Goal: Task Accomplishment & Management: Complete application form

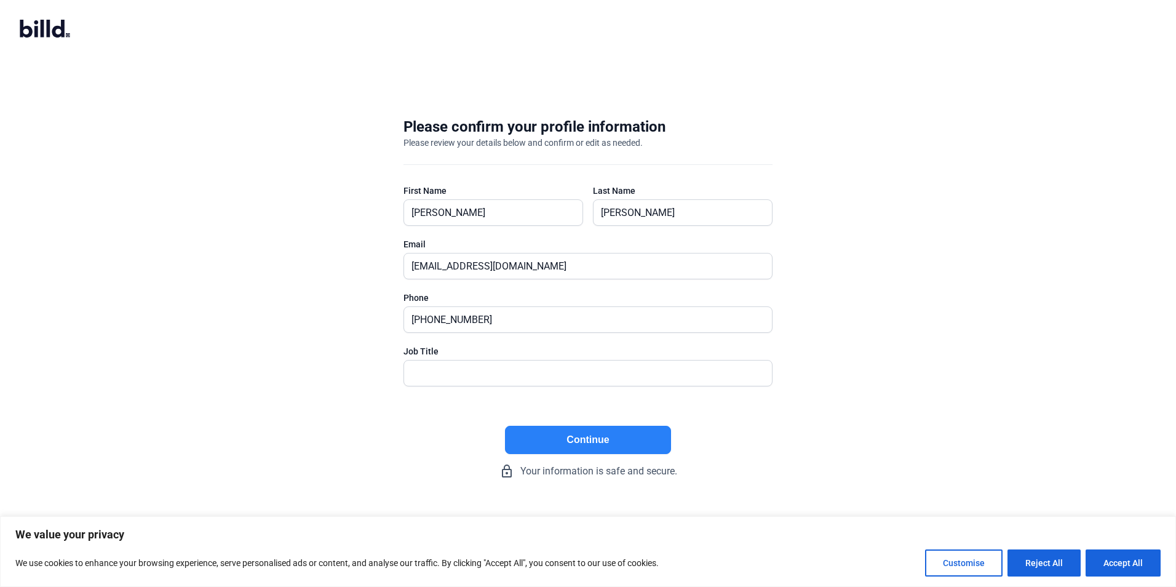
click at [587, 445] on button "Continue" at bounding box center [588, 440] width 166 height 28
click at [499, 376] on input "text" at bounding box center [588, 372] width 368 height 25
type input "g"
type input "managing member"
click at [589, 439] on button "Continue" at bounding box center [588, 440] width 166 height 28
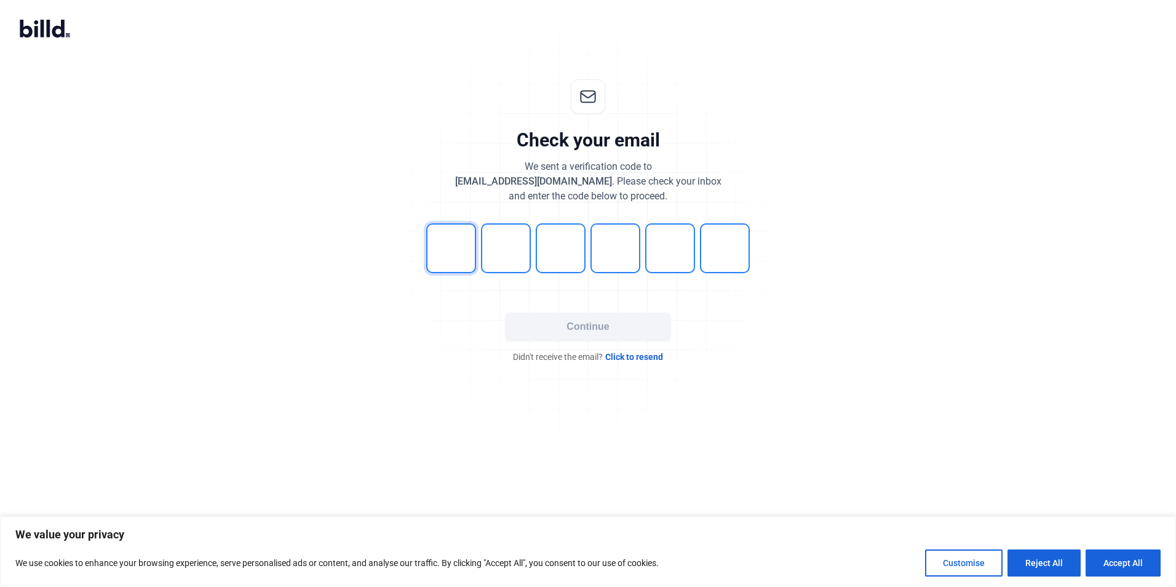
click at [457, 252] on input "tel" at bounding box center [451, 248] width 50 height 50
click at [578, 320] on button "Continue" at bounding box center [588, 326] width 166 height 28
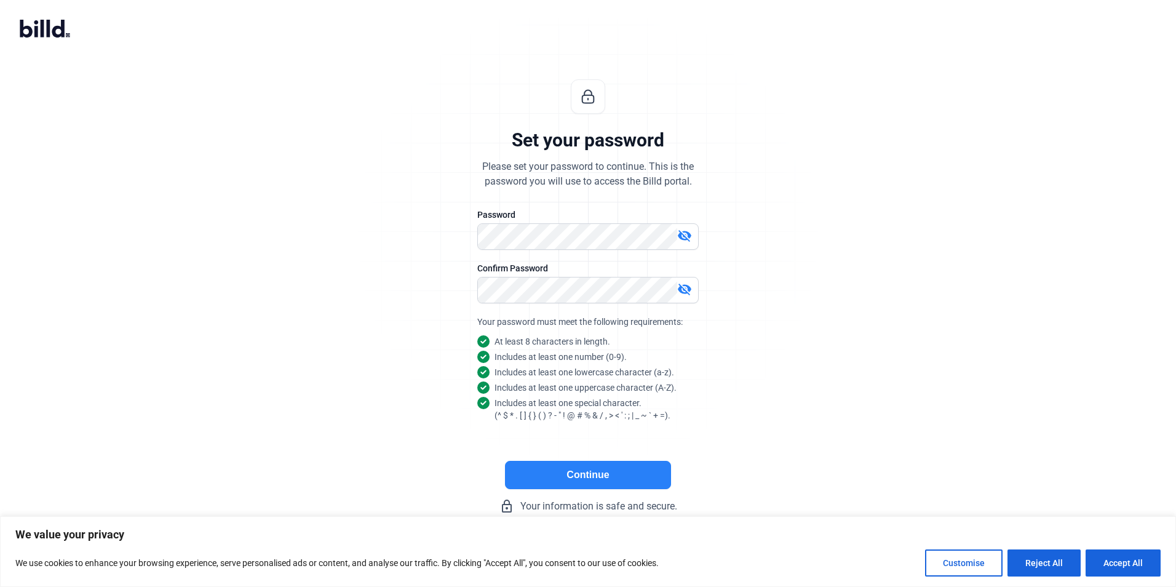
click at [551, 485] on button "Continue" at bounding box center [588, 475] width 166 height 28
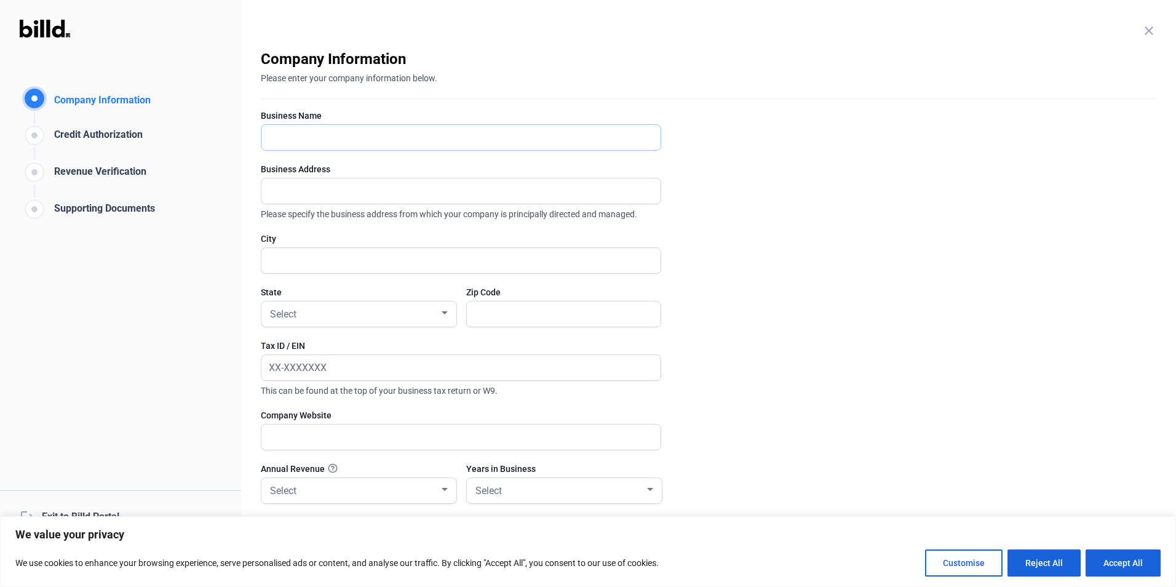
click at [306, 143] on input "text" at bounding box center [454, 137] width 386 height 25
type input "[PERSON_NAME] Glazing and Aluminum LLC"
type input "st [PERSON_NAME]"
type input "20602"
click at [341, 193] on input "text" at bounding box center [454, 190] width 386 height 25
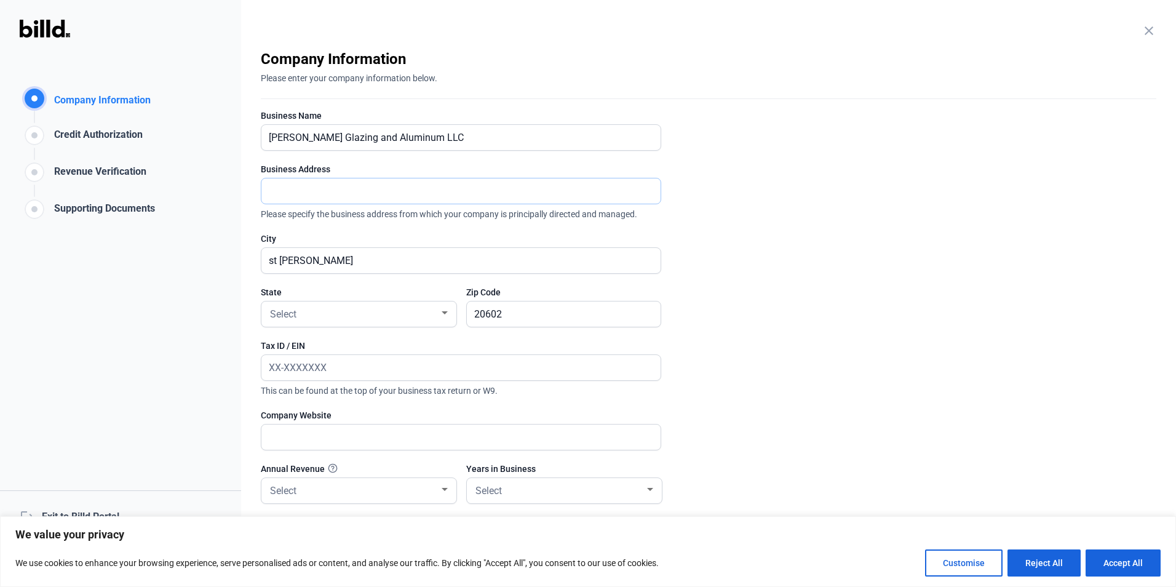
type input "[STREET_ADDRESS][PERSON_NAME]"
click at [344, 311] on div "Select" at bounding box center [354, 312] width 172 height 17
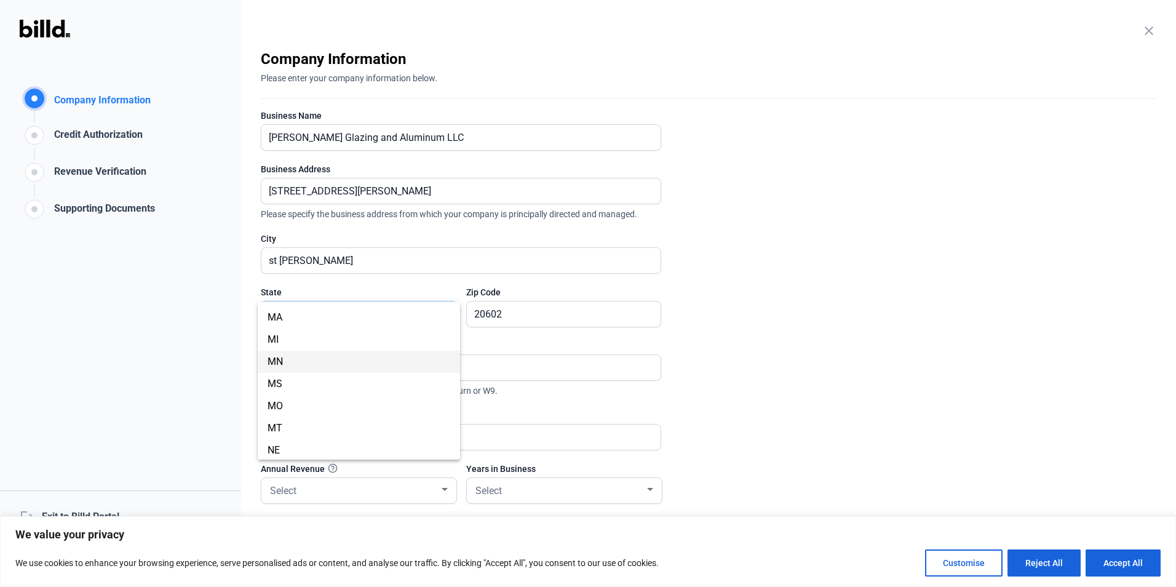
scroll to position [431, 0]
click at [292, 330] on span "MD" at bounding box center [359, 325] width 183 height 22
click at [378, 362] on input "text" at bounding box center [454, 367] width 386 height 25
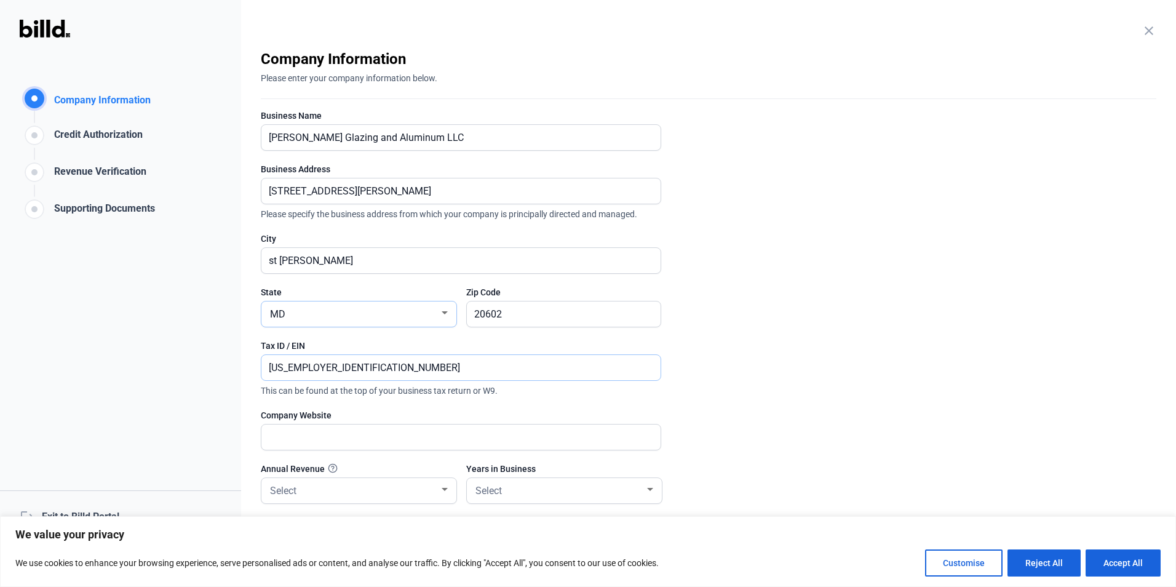
scroll to position [62, 0]
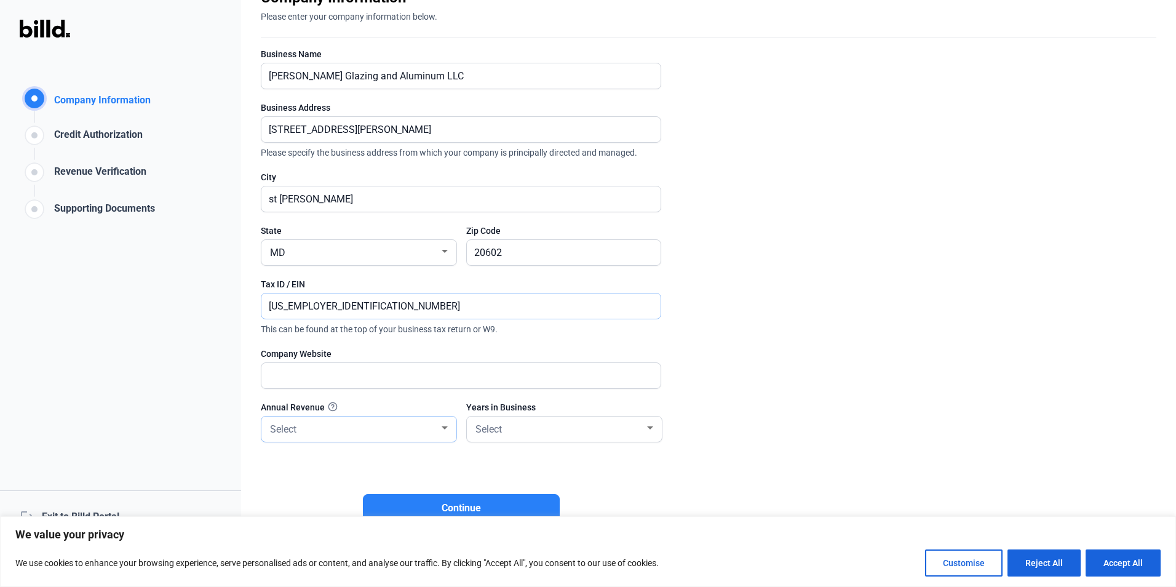
type input "[US_EMPLOYER_IDENTIFICATION_NUMBER]"
click at [441, 431] on div at bounding box center [444, 428] width 11 height 10
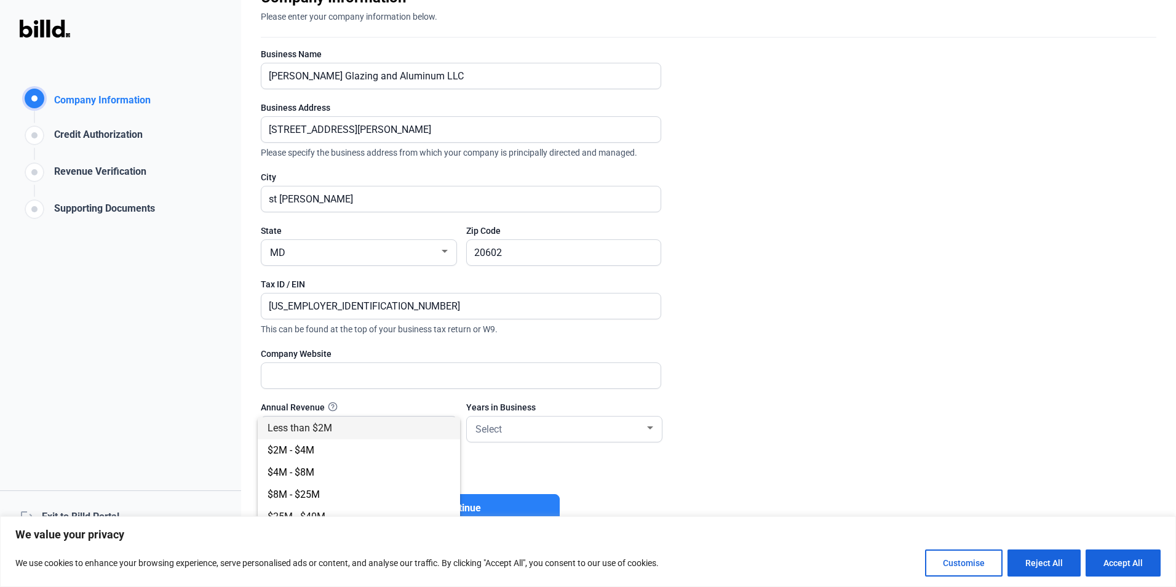
click at [369, 430] on span "Less than $2M" at bounding box center [359, 428] width 183 height 22
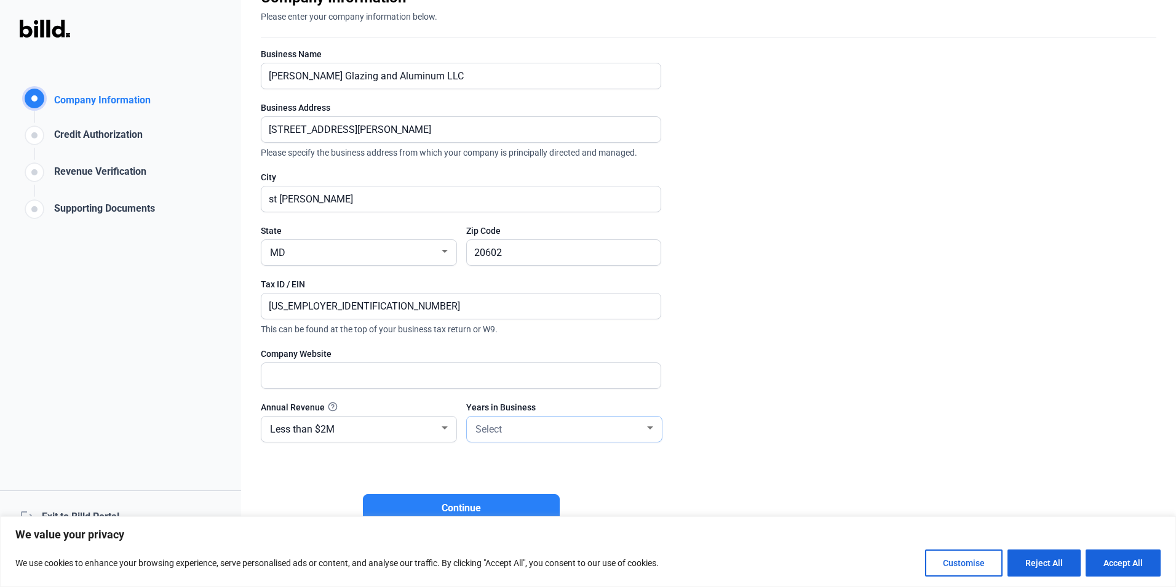
click at [528, 423] on div "Select" at bounding box center [559, 427] width 172 height 17
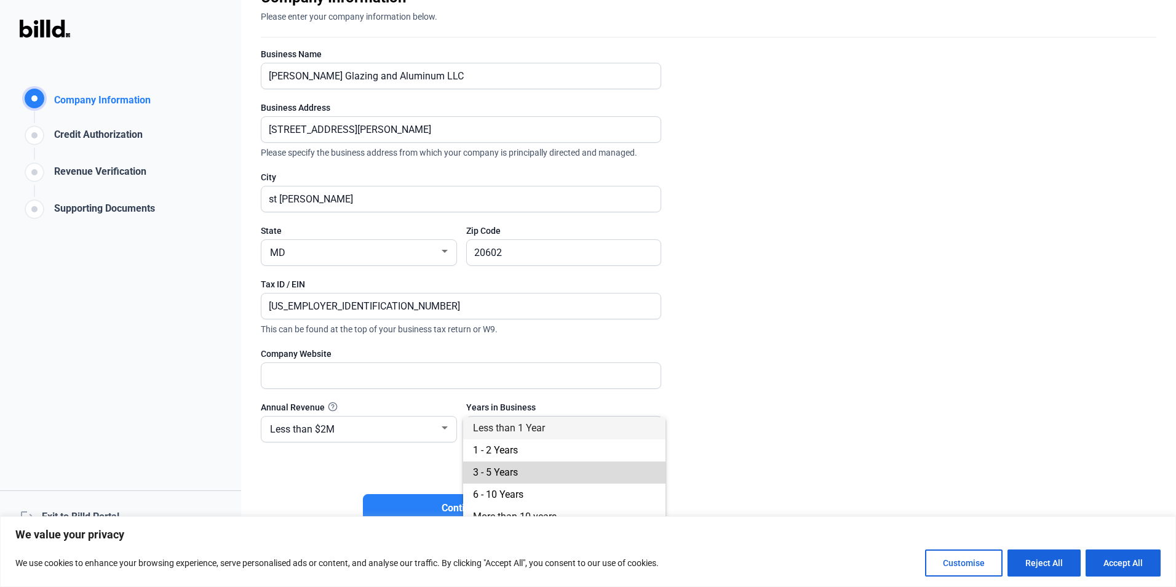
click at [507, 469] on span "3 - 5 Years" at bounding box center [495, 472] width 45 height 12
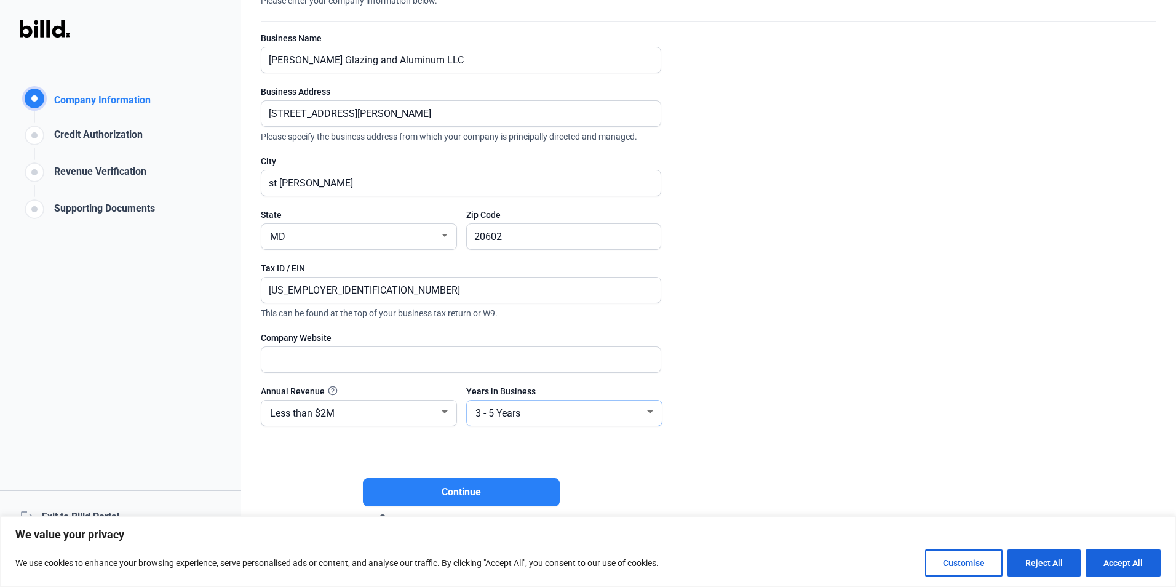
scroll to position [87, 0]
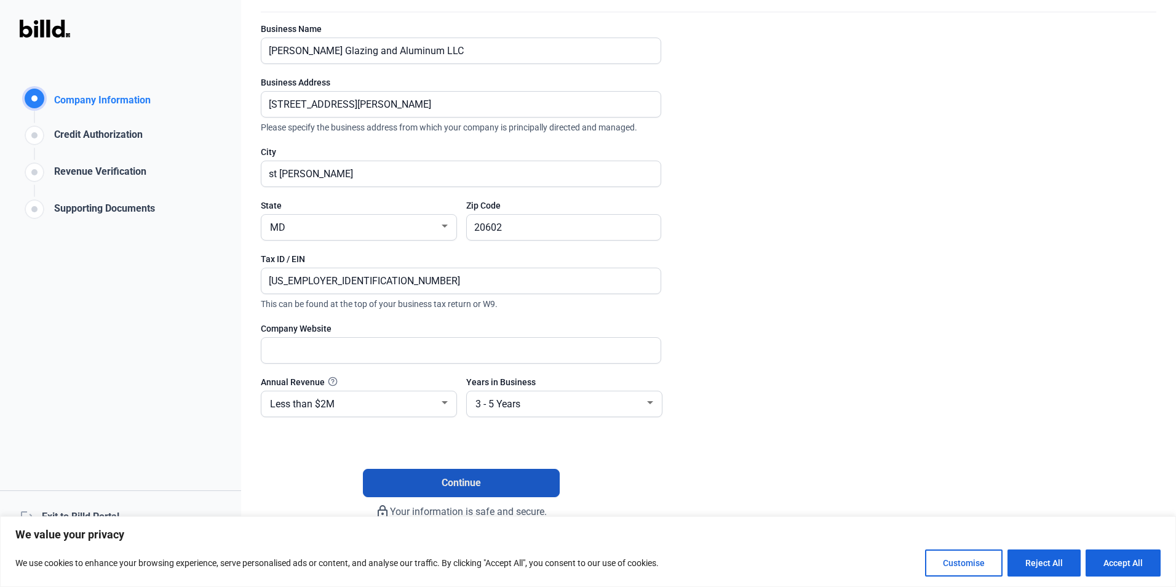
click at [450, 487] on span "Continue" at bounding box center [461, 482] width 39 height 15
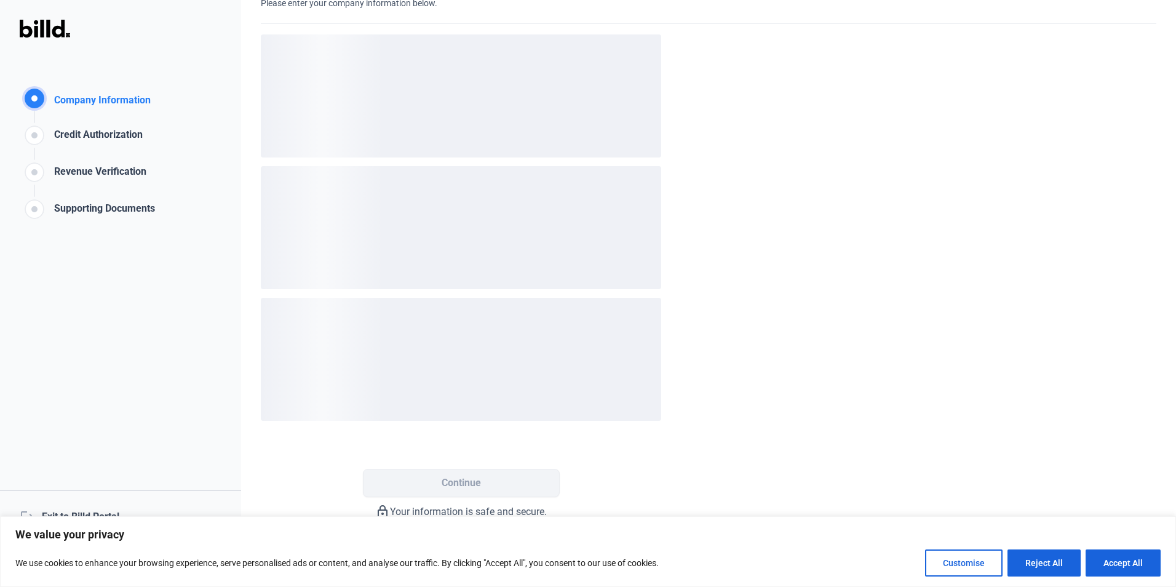
scroll to position [0, 0]
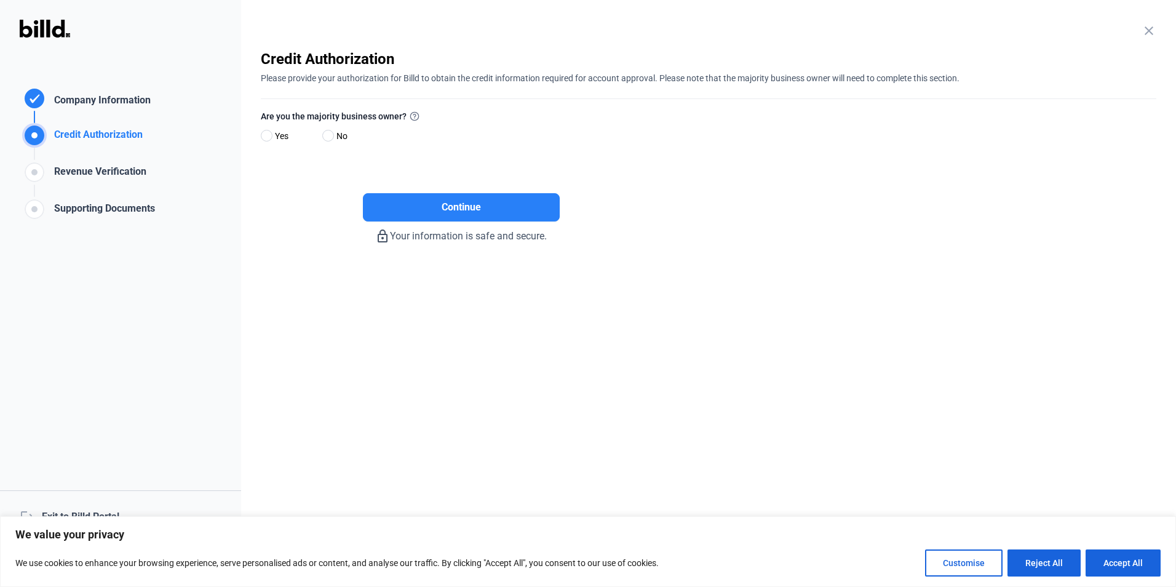
click at [272, 135] on span "Yes" at bounding box center [279, 136] width 18 height 15
click at [270, 135] on input "Yes" at bounding box center [265, 136] width 9 height 9
radio input "true"
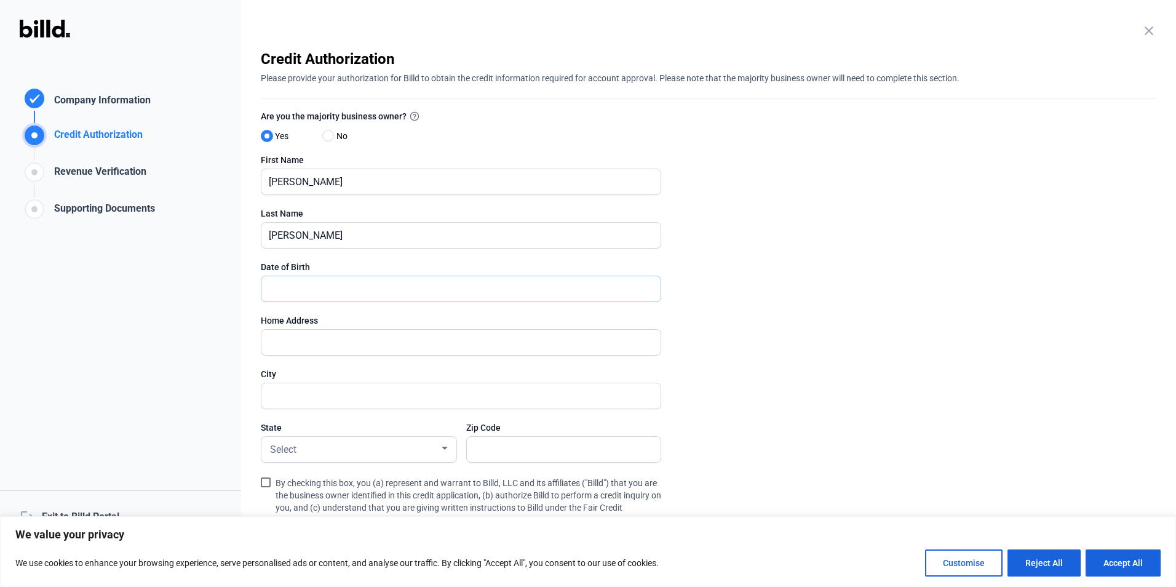
click at [340, 280] on input "text" at bounding box center [460, 288] width 399 height 25
type input "[DATE]"
click at [352, 346] on input "text" at bounding box center [460, 342] width 399 height 25
type input "[STREET_ADDRESS]"
type input "[GEOGRAPHIC_DATA]"
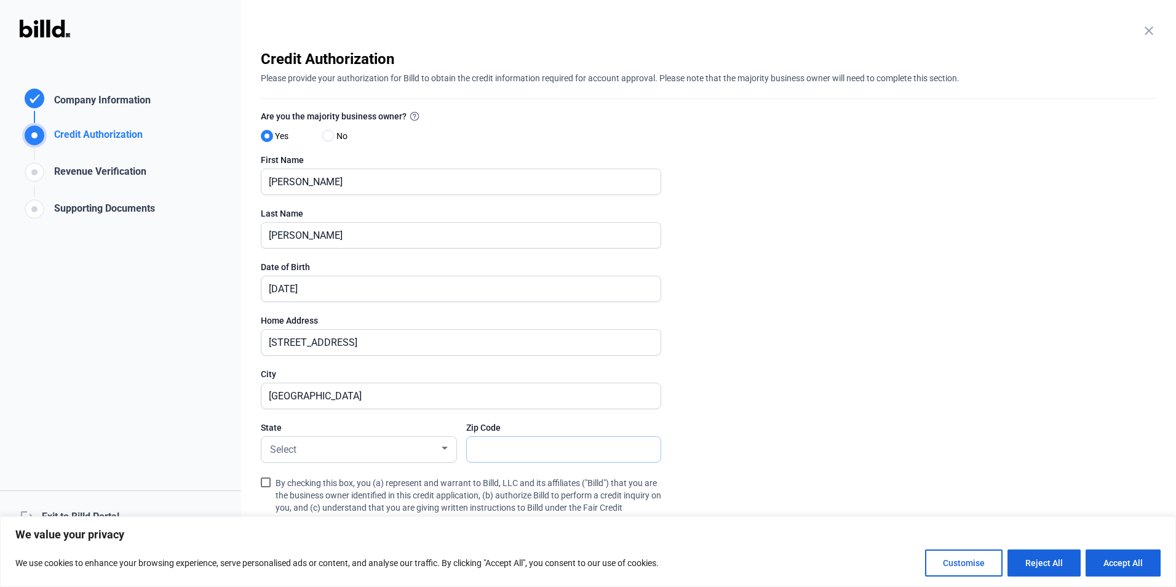
type input "20616"
click at [348, 442] on div "Select" at bounding box center [354, 448] width 172 height 17
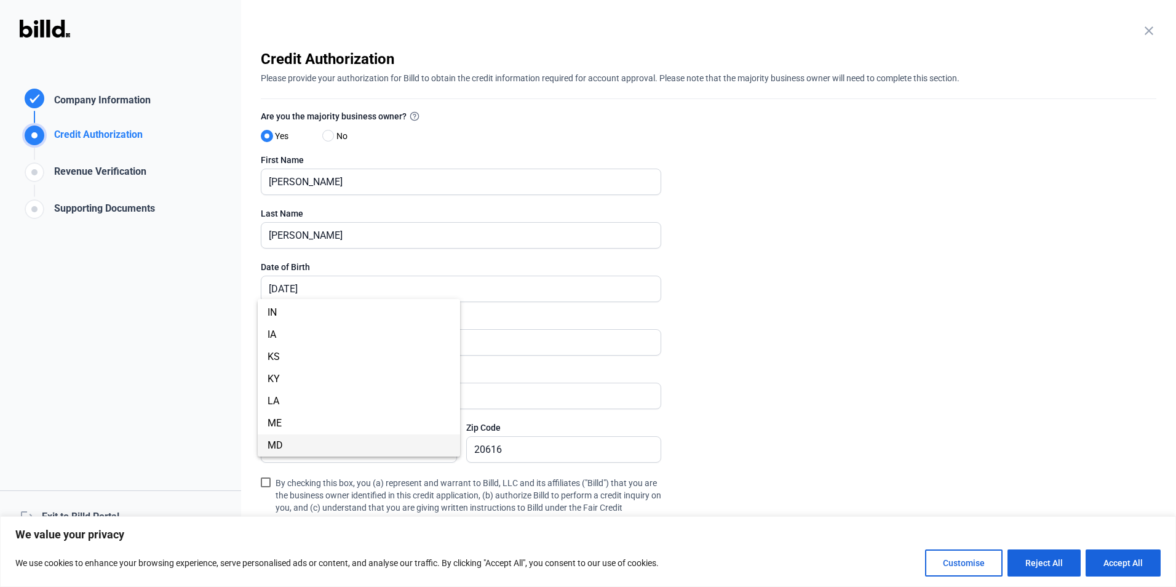
click at [308, 438] on span "MD" at bounding box center [359, 445] width 183 height 22
click at [269, 484] on span at bounding box center [266, 482] width 10 height 10
click at [0, 0] on input "By checking this box, you (a) represent and warrant to Billd, LLC and its affil…" at bounding box center [0, 0] width 0 height 0
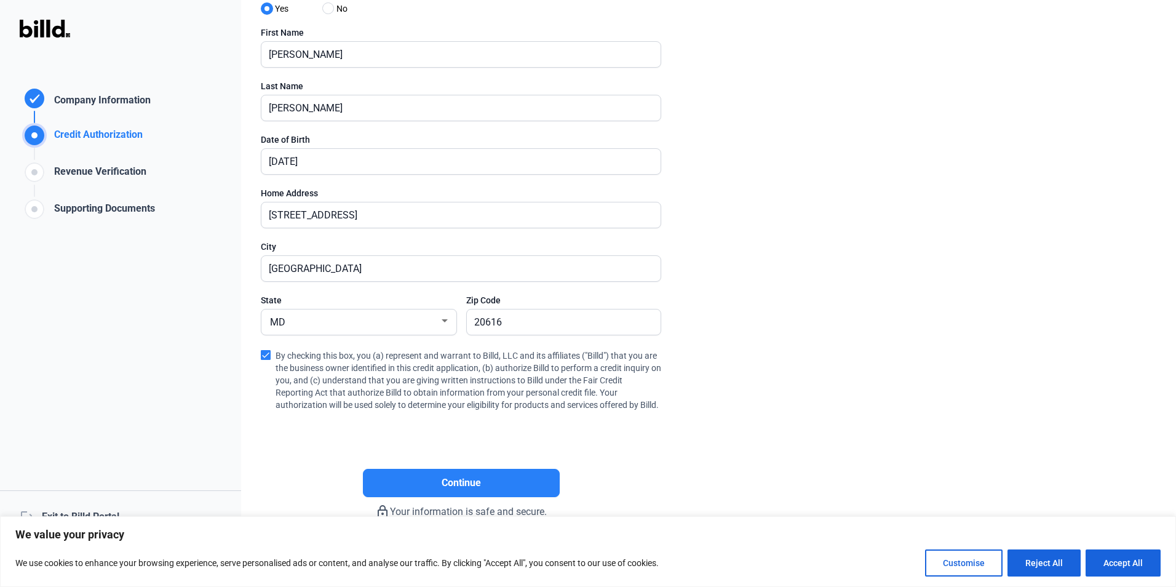
scroll to position [140, 0]
click at [450, 485] on span "Continue" at bounding box center [461, 482] width 39 height 15
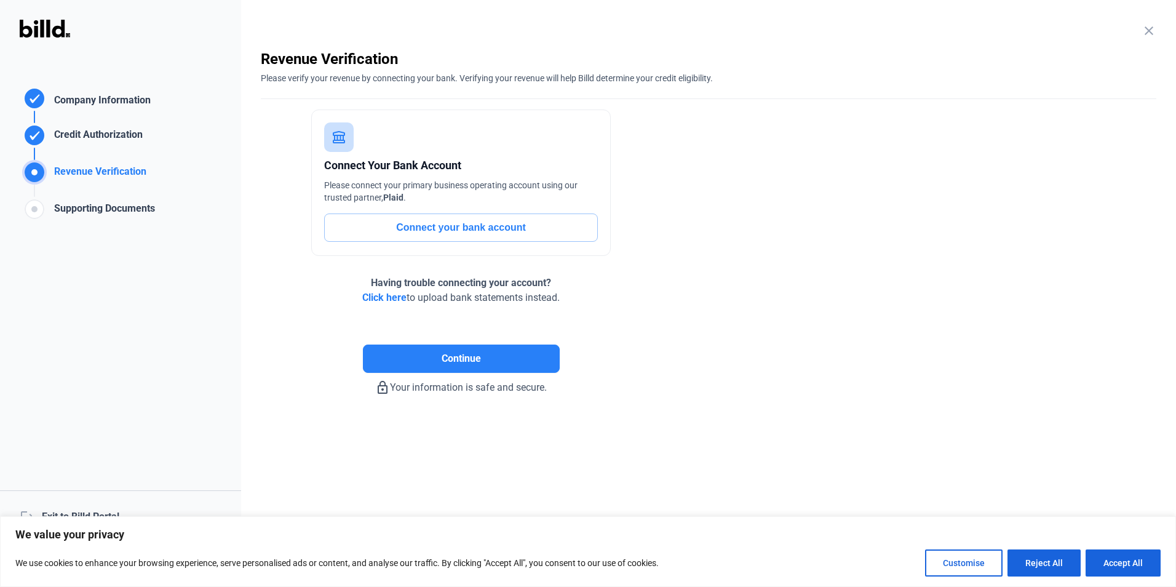
scroll to position [0, 0]
click at [480, 223] on button "Connect your bank account" at bounding box center [461, 227] width 274 height 28
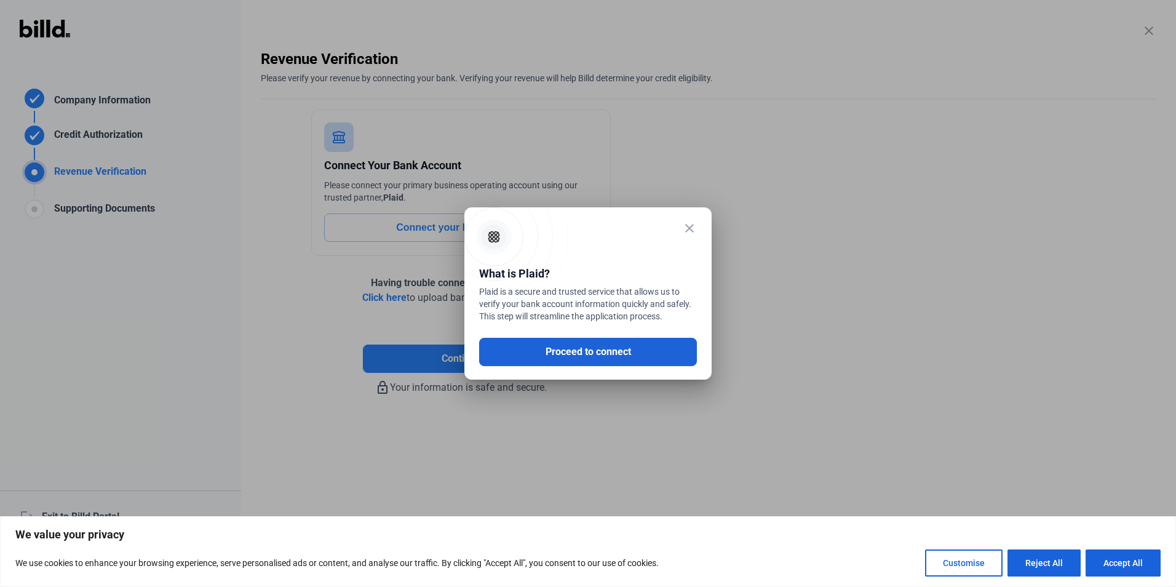
click at [568, 357] on button "Proceed to connect" at bounding box center [588, 352] width 218 height 28
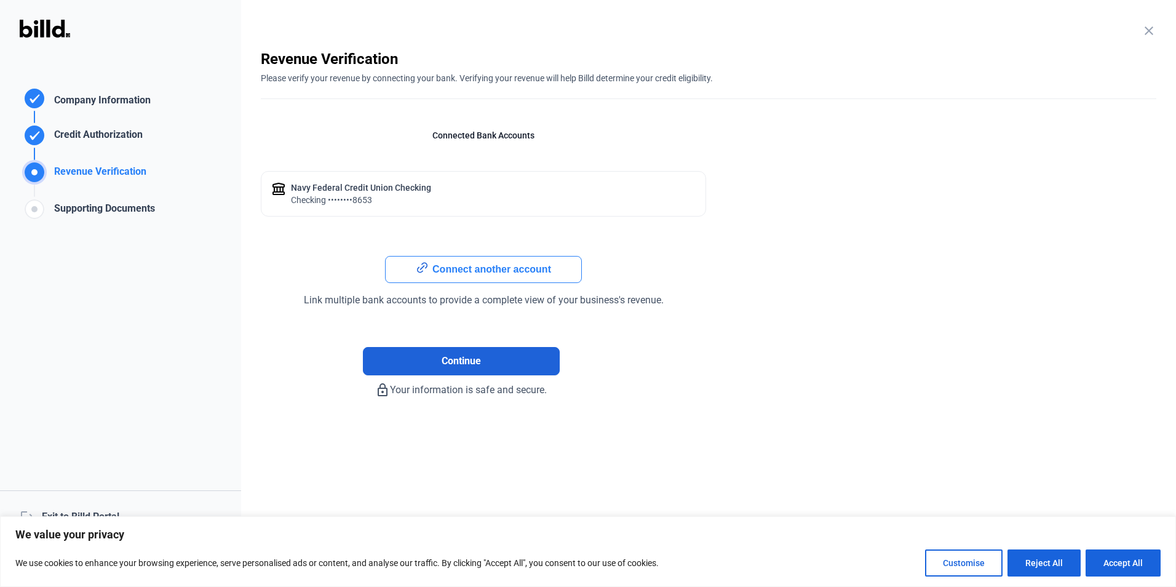
click at [451, 366] on span "Continue" at bounding box center [461, 361] width 39 height 15
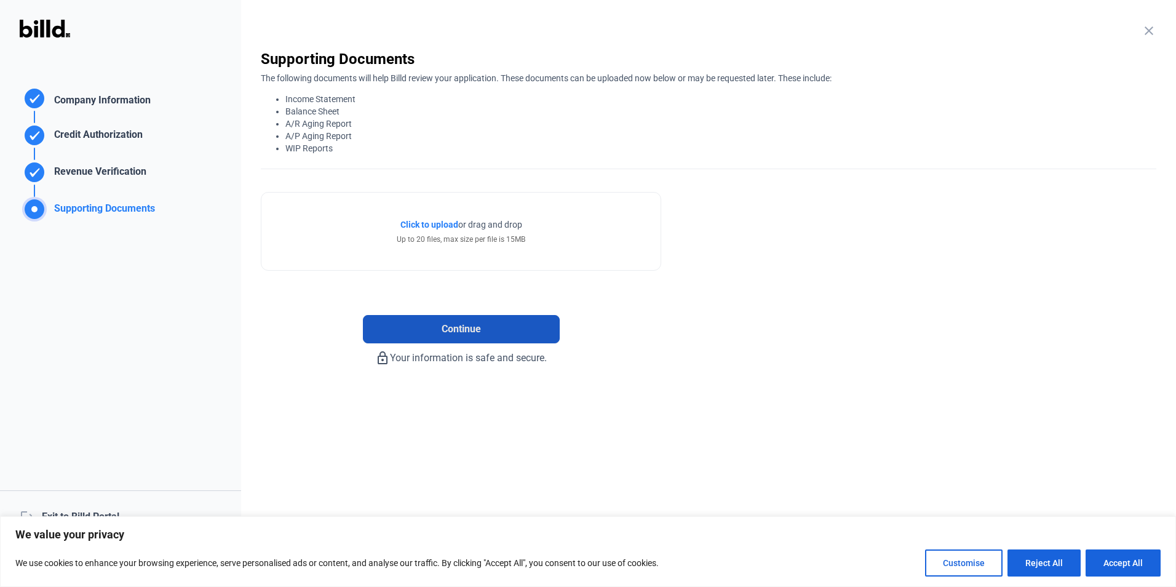
click at [458, 330] on span "Continue" at bounding box center [461, 329] width 39 height 15
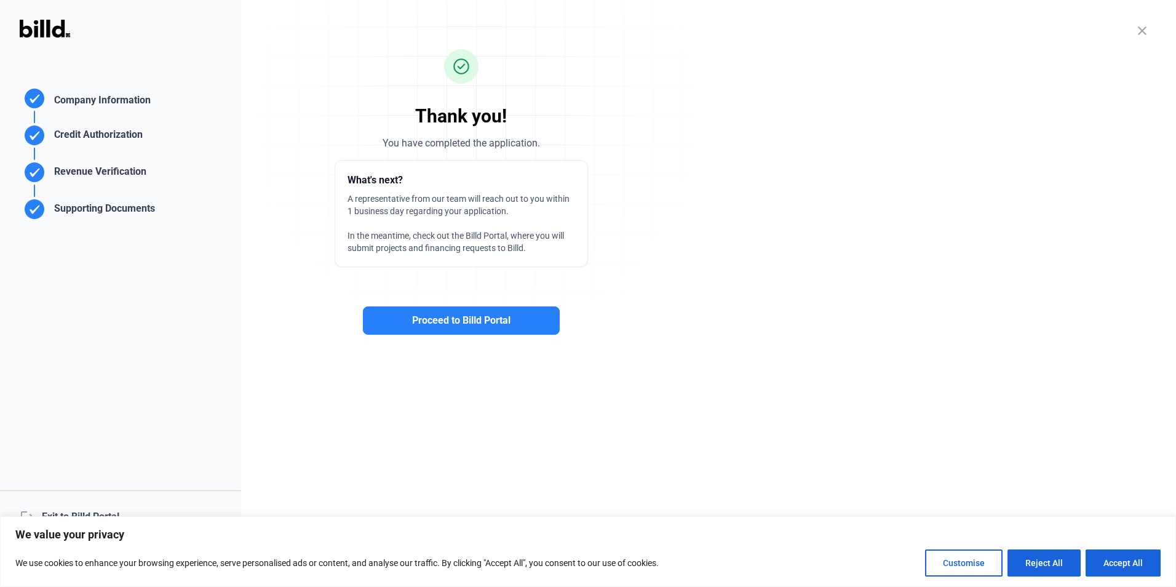
click at [100, 204] on div "Supporting Documents" at bounding box center [102, 211] width 106 height 20
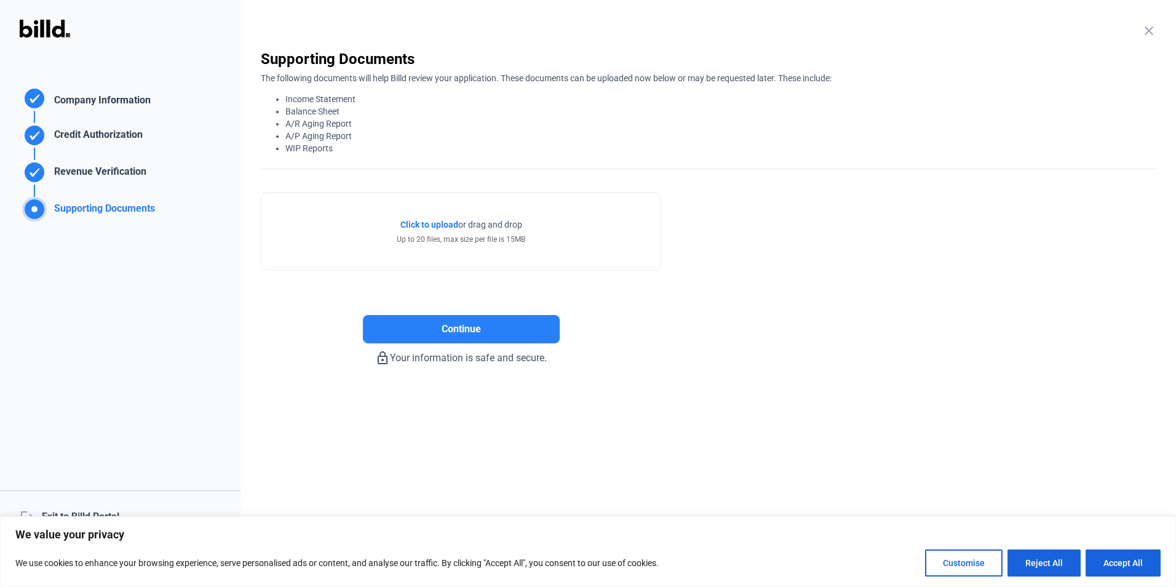
click at [440, 223] on span "Click to upload" at bounding box center [429, 225] width 58 height 10
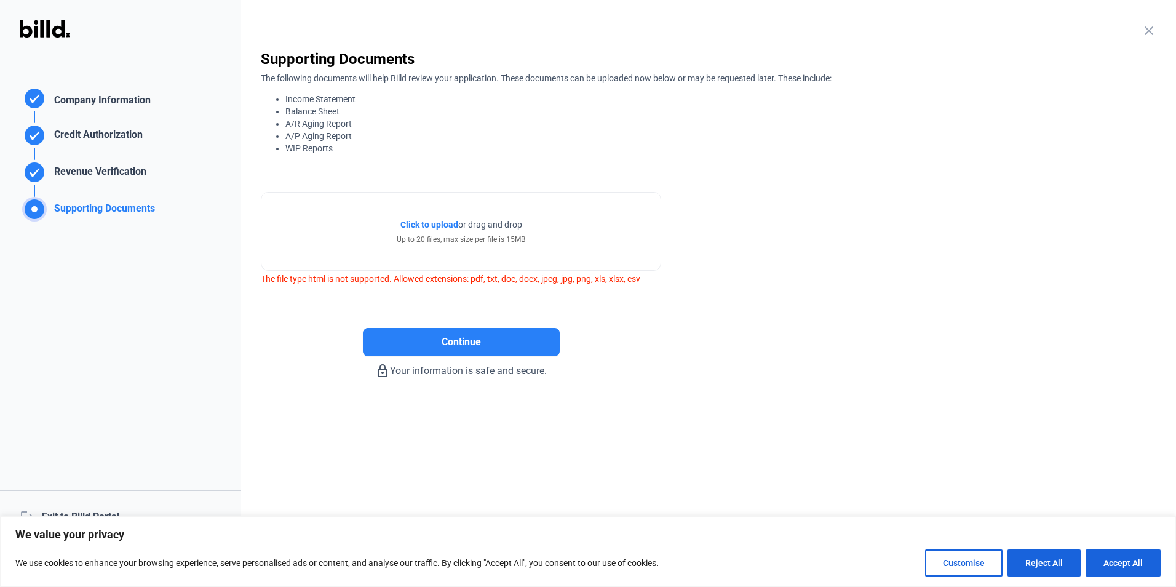
click at [434, 223] on span "Click to upload" at bounding box center [429, 225] width 58 height 10
click at [435, 221] on span "Click to upload" at bounding box center [429, 225] width 58 height 10
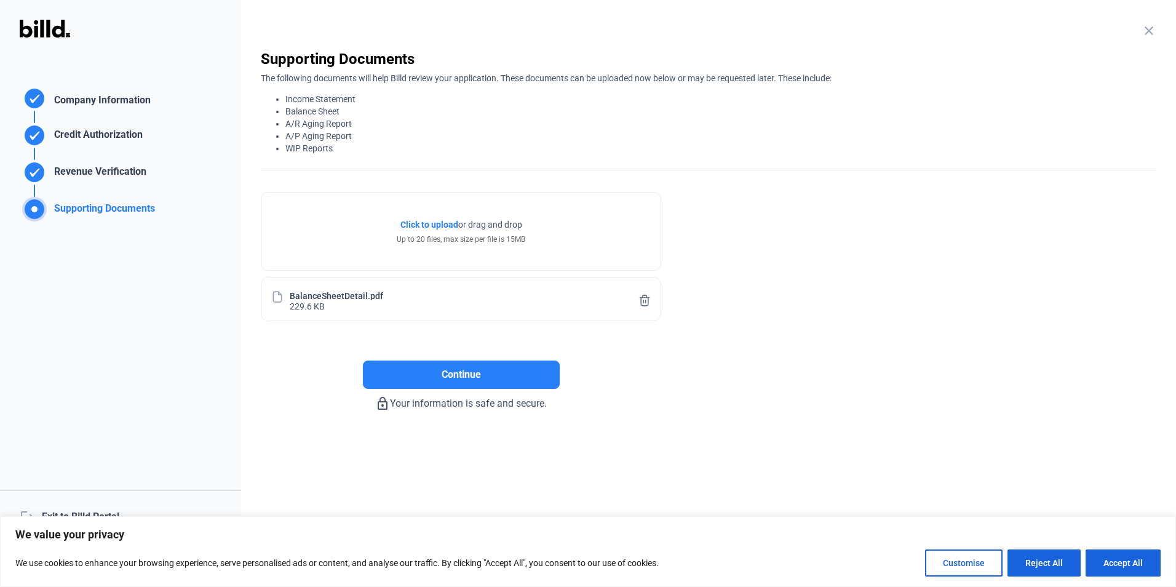
click at [423, 221] on span "Click to upload" at bounding box center [429, 225] width 58 height 10
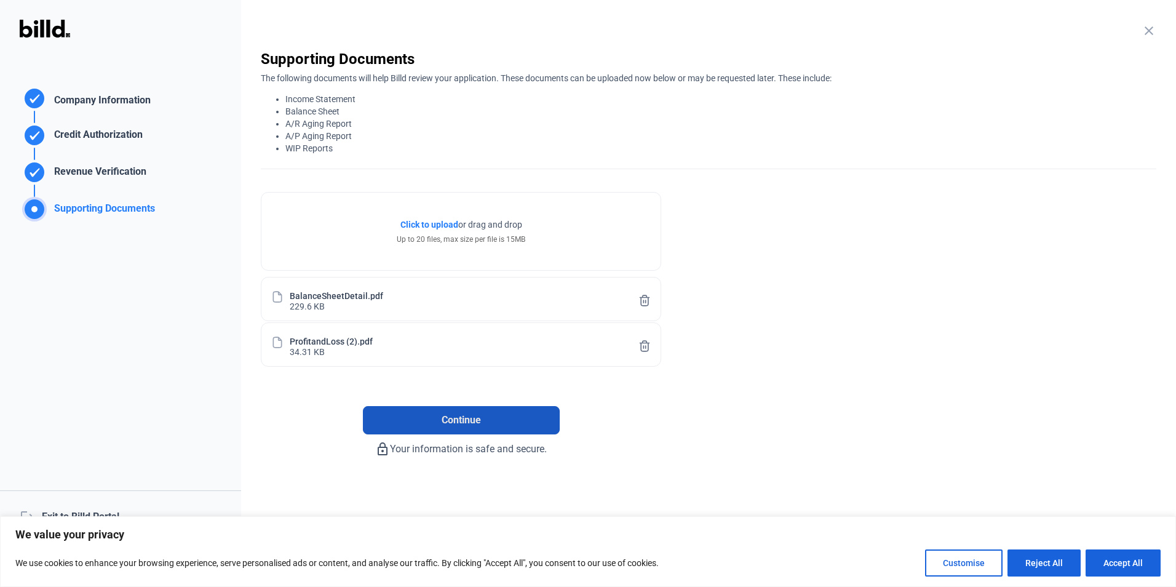
click at [455, 416] on span "Continue" at bounding box center [461, 420] width 39 height 15
